Goal: Use online tool/utility

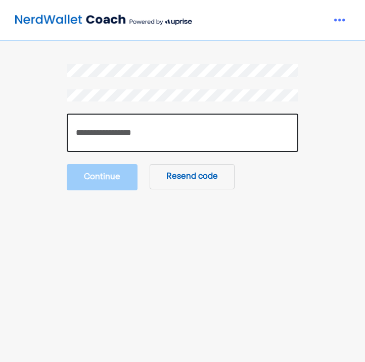
click at [144, 136] on input "number" at bounding box center [182, 133] width 231 height 38
paste input "******"
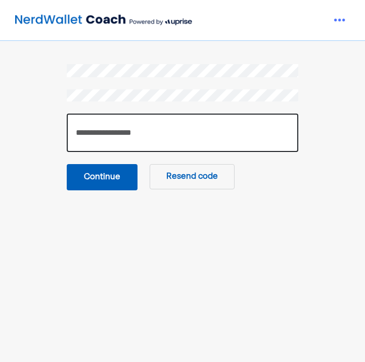
type input "******"
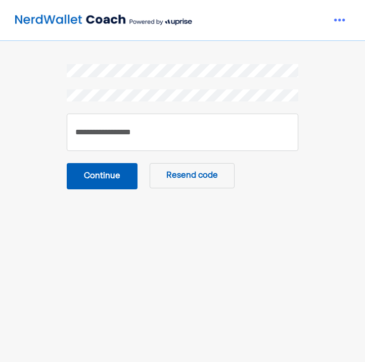
click at [124, 169] on button "Continue" at bounding box center [102, 176] width 71 height 26
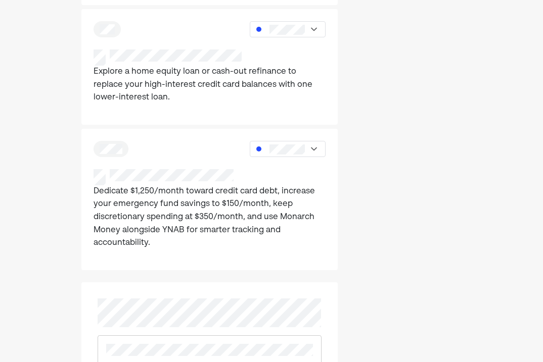
scroll to position [782, 0]
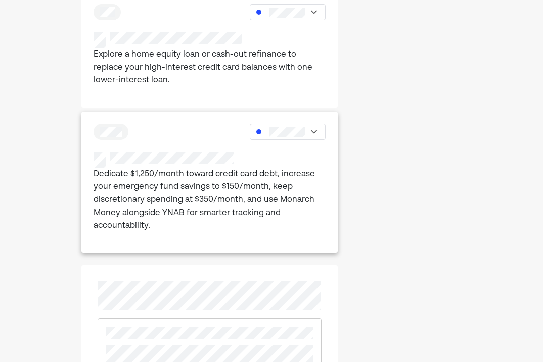
click at [117, 126] on div at bounding box center [110, 132] width 35 height 16
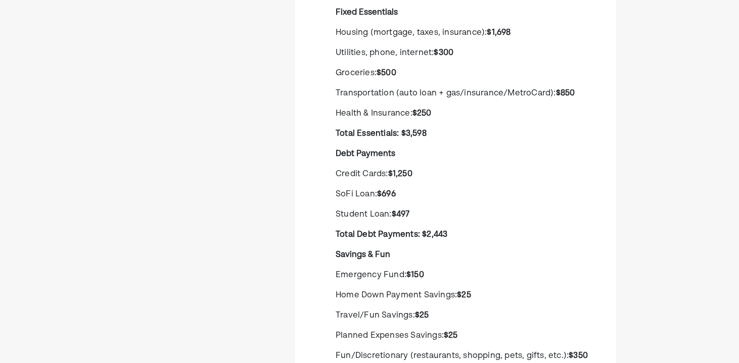
scroll to position [455, 0]
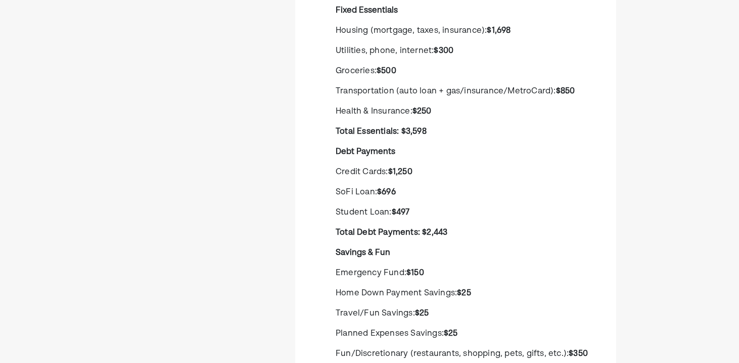
click at [403, 128] on strong "Total Essentials: $3,598" at bounding box center [381, 132] width 91 height 8
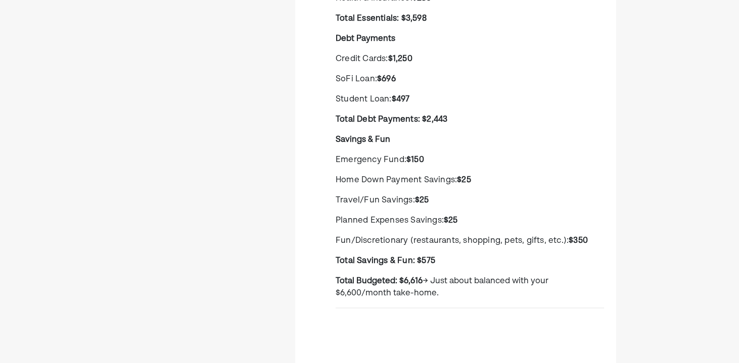
scroll to position [566, 0]
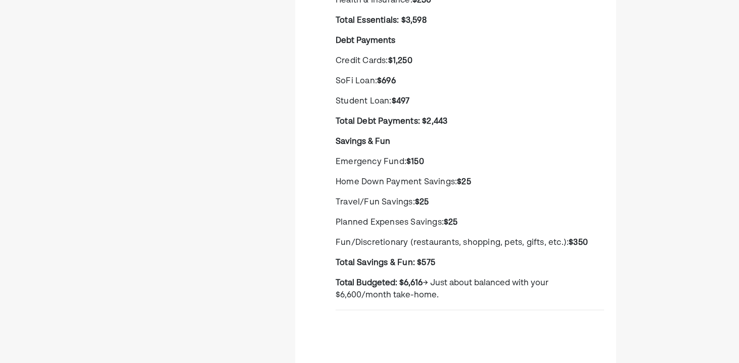
click at [487, 181] on p "Home Down Payment Savings: $25" at bounding box center [470, 182] width 268 height 12
click at [388, 165] on span "Emergency Fund:" at bounding box center [371, 162] width 71 height 8
click at [394, 184] on span "Home Down Payment Savings:" at bounding box center [396, 182] width 121 height 8
click at [394, 204] on span "Travel/Fun Savings:" at bounding box center [375, 203] width 79 height 8
click at [394, 219] on span "Planned Expenses Savings:" at bounding box center [390, 223] width 108 height 8
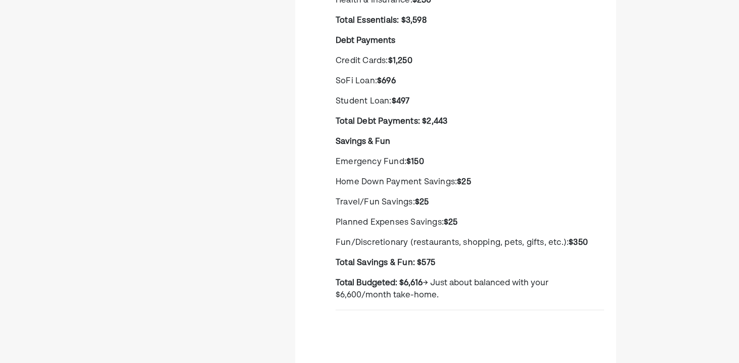
click at [411, 240] on span "Fun/Discretionary (restaurants, shopping, pets, gifts, etc.):" at bounding box center [452, 243] width 233 height 8
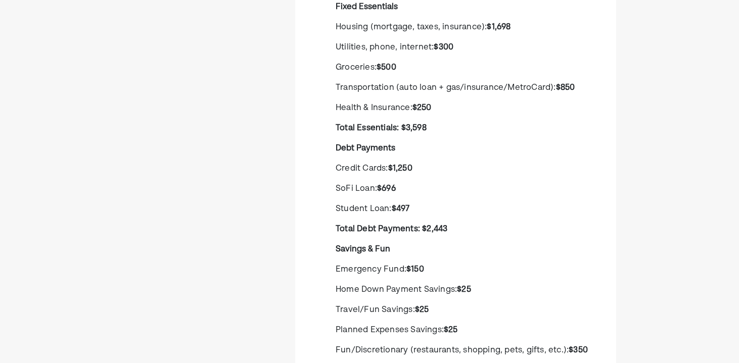
scroll to position [454, 0]
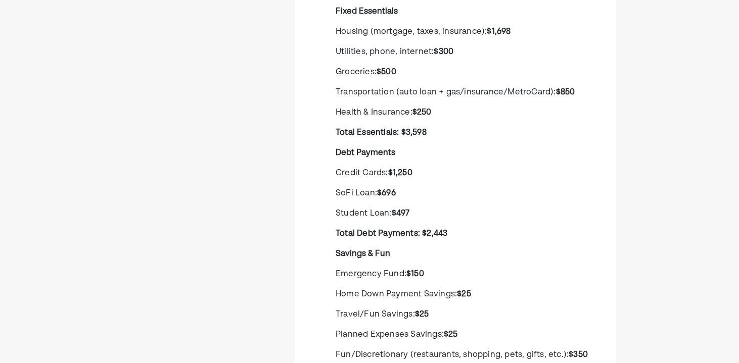
click at [394, 211] on strong "$497" at bounding box center [401, 214] width 18 height 8
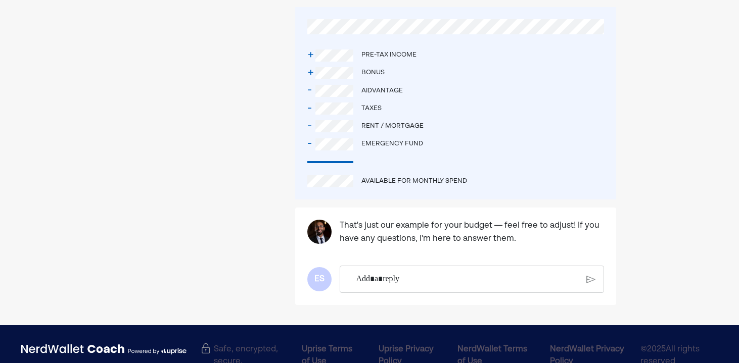
scroll to position [2456, 0]
click at [392, 273] on p "Rich Text Editor. Editing area: main" at bounding box center [467, 279] width 223 height 13
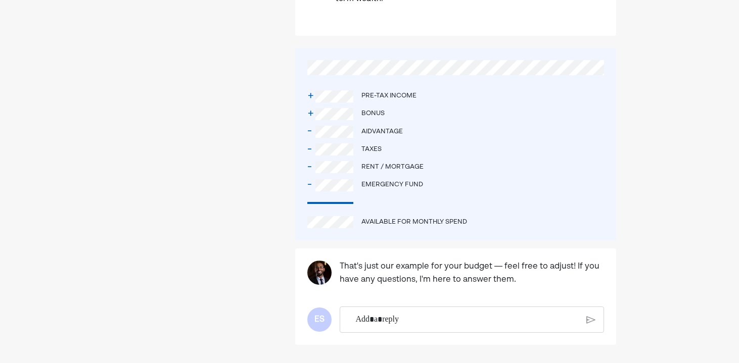
scroll to position [2417, 0]
